Goal: Check status: Check status

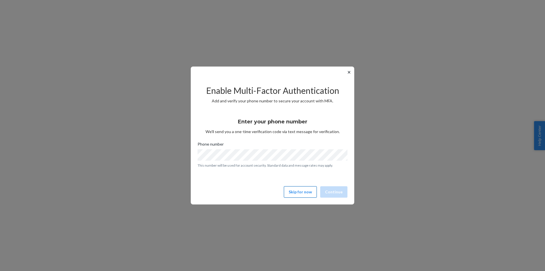
click at [304, 192] on button "Skip for now" at bounding box center [300, 191] width 33 height 11
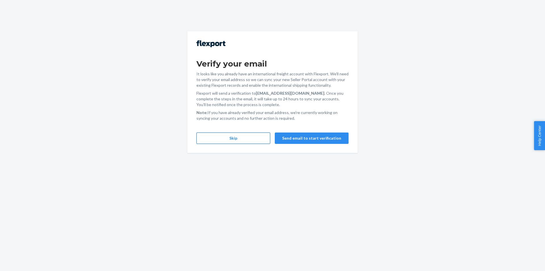
click at [228, 139] on button "Skip" at bounding box center [233, 137] width 74 height 11
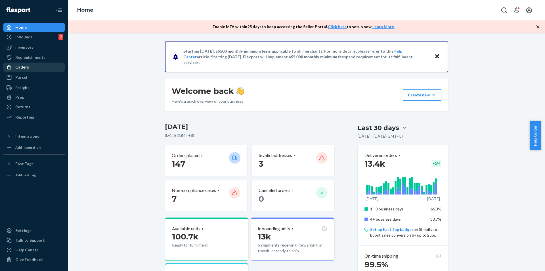
click at [22, 65] on div "Orders" at bounding box center [22, 67] width 14 height 6
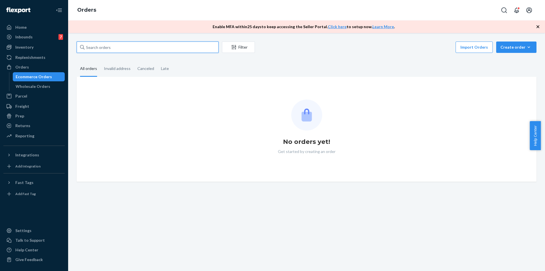
click at [116, 49] on input "text" at bounding box center [148, 46] width 142 height 11
paste input "US-8959439"
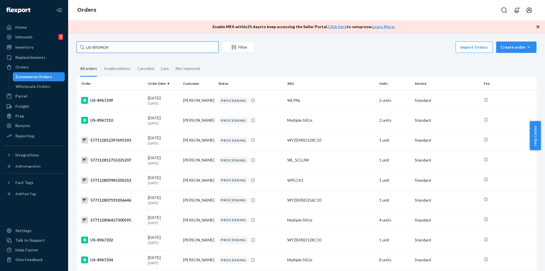
type input "US-8959439"
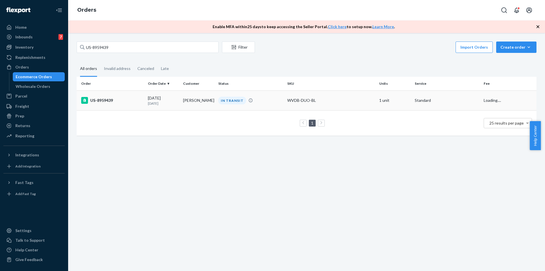
click at [136, 102] on div "US-8959439" at bounding box center [112, 100] width 62 height 7
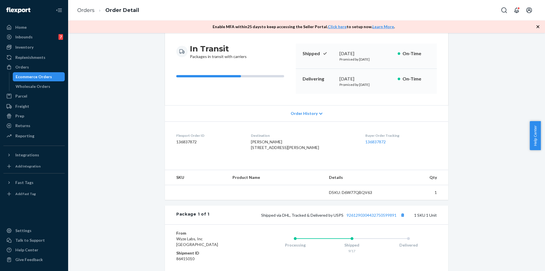
scroll to position [57, 0]
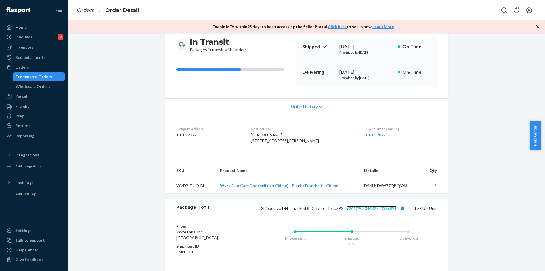
click at [360, 210] on link "9261290304432750599891" at bounding box center [372, 208] width 50 height 5
